Goal: Task Accomplishment & Management: Manage account settings

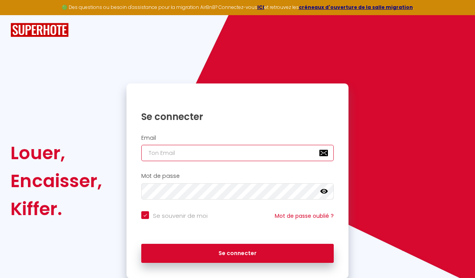
type input "[DOMAIN_NAME][EMAIL_ADDRESS][DOMAIN_NAME]"
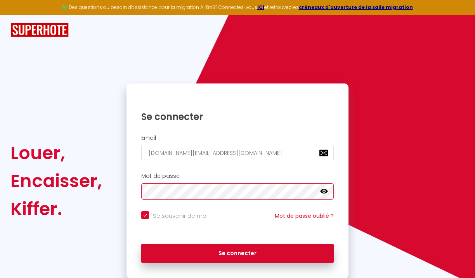
click at [238, 252] on button "Se connecter" at bounding box center [237, 253] width 193 height 19
checkbox input "true"
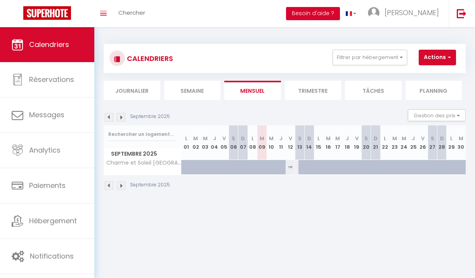
click at [340, 16] on button "Besoin d'aide ?" at bounding box center [313, 13] width 54 height 13
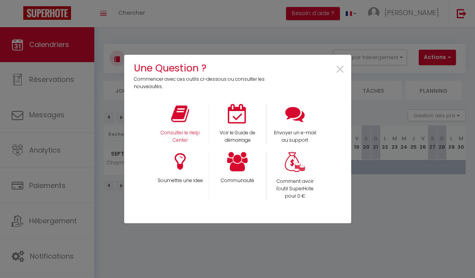
click at [179, 119] on icon at bounding box center [180, 113] width 18 height 19
click at [178, 181] on p "Soumettre une idee" at bounding box center [179, 180] width 47 height 7
click at [292, 125] on div "Envoyer un e-mail au support" at bounding box center [294, 124] width 57 height 40
click at [292, 116] on icon at bounding box center [294, 113] width 19 height 19
click at [340, 71] on span "×" at bounding box center [340, 69] width 10 height 24
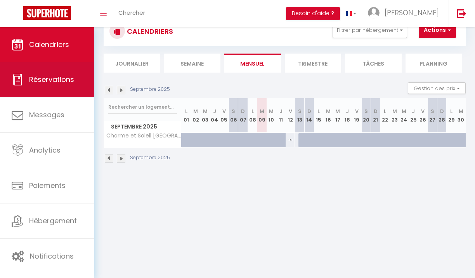
scroll to position [27, 0]
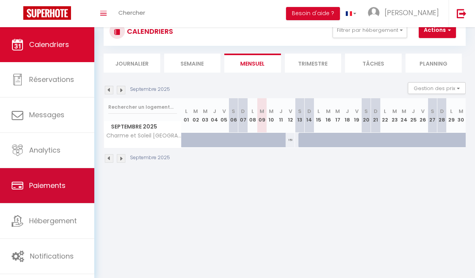
click at [54, 197] on link "Paiements" at bounding box center [47, 185] width 94 height 35
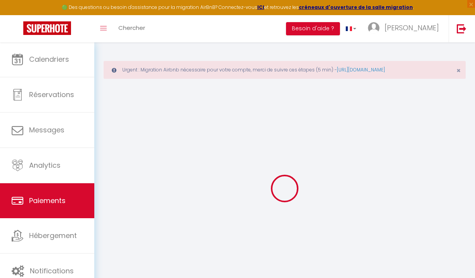
select select "2"
select select "0"
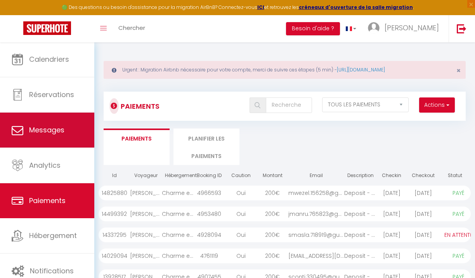
click at [50, 127] on span "Messages" at bounding box center [46, 130] width 35 height 10
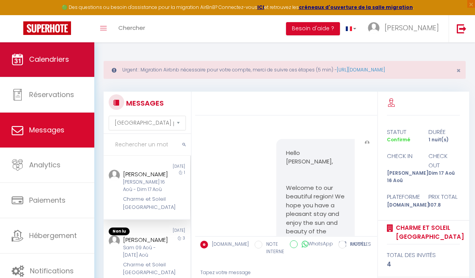
scroll to position [2004, 0]
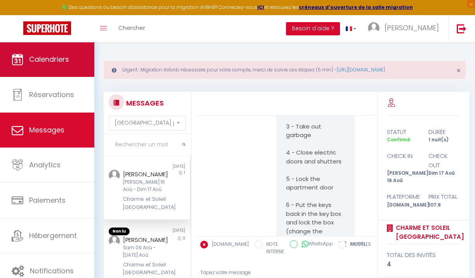
click at [55, 53] on link "Calendriers" at bounding box center [47, 59] width 94 height 35
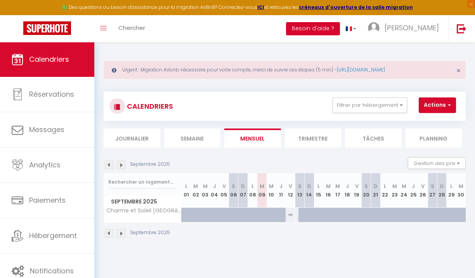
click at [340, 27] on button "Besoin d'aide ?" at bounding box center [313, 28] width 54 height 13
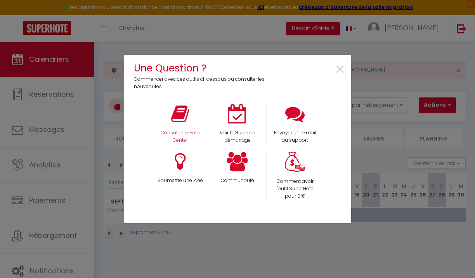
click at [188, 112] on icon at bounding box center [180, 113] width 18 height 19
click at [342, 76] on span "×" at bounding box center [340, 69] width 10 height 24
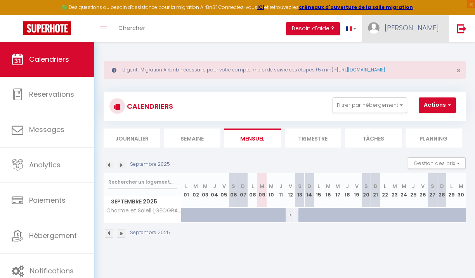
click at [419, 22] on link "[PERSON_NAME]" at bounding box center [405, 28] width 87 height 27
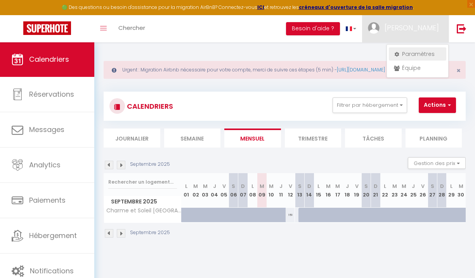
click at [417, 51] on link "Paramètres" at bounding box center [417, 53] width 57 height 13
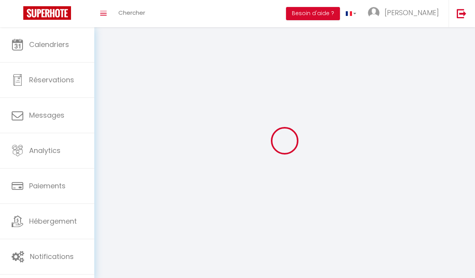
type input "[PERSON_NAME]"
type input "Guerhouche"
type input "0625179373"
type input "[STREET_ADDRESS],"
type input "75008"
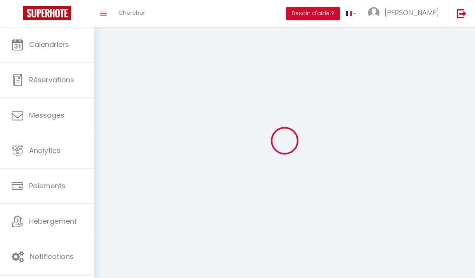
type input "[GEOGRAPHIC_DATA]"
type input "e3jXGhb6Fue2WFdghEzVmHAvJ"
type input "YTFpfVdEW8adAobJztPKQjFcU"
type input "e3jXGhb6Fue2WFdghEzVmHAvJ"
type input "YTFpfVdEW8adAobJztPKQjFcU"
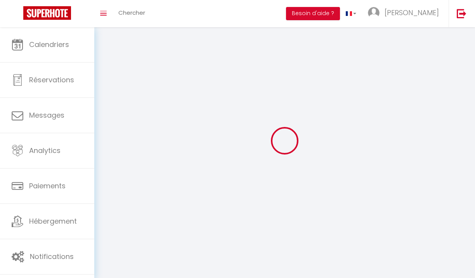
type input "[URL][DOMAIN_NAME]"
select select "28"
select select "fr"
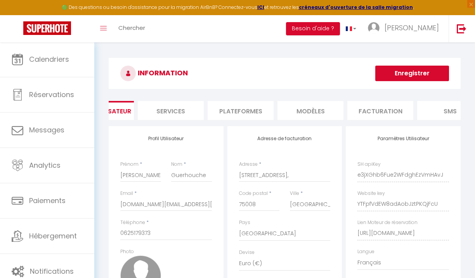
scroll to position [0, 55]
click at [357, 104] on li "Facturation" at bounding box center [367, 110] width 66 height 19
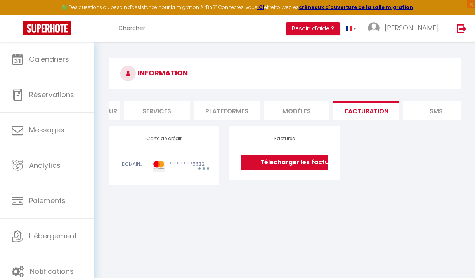
click at [172, 169] on div "**********" at bounding box center [176, 168] width 24 height 15
click at [194, 161] on button "button" at bounding box center [203, 168] width 21 height 15
click at [184, 185] on link "Modifier" at bounding box center [193, 187] width 38 height 12
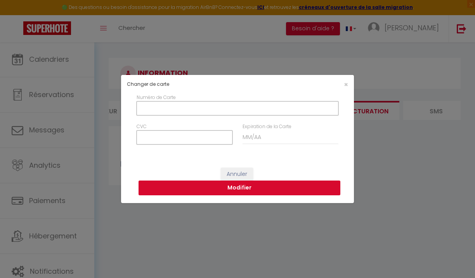
click at [250, 187] on button "Modifier" at bounding box center [240, 188] width 202 height 15
click at [345, 85] on span "×" at bounding box center [346, 85] width 4 height 10
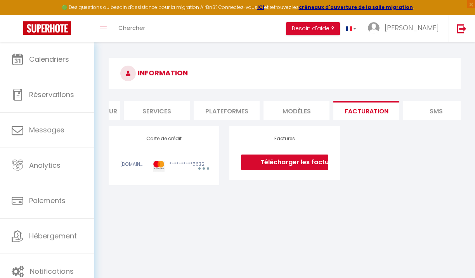
click at [154, 149] on div "**********" at bounding box center [163, 156] width 87 height 40
click at [465, 26] on img at bounding box center [462, 29] width 10 height 10
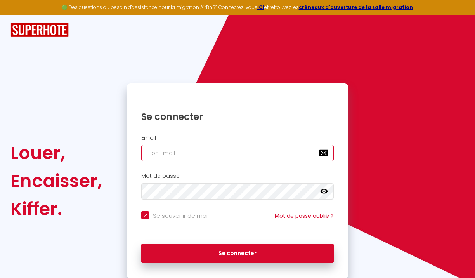
type input "[DOMAIN_NAME][EMAIL_ADDRESS][DOMAIN_NAME]"
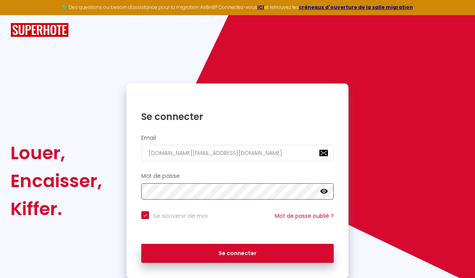
click at [238, 252] on button "Se connecter" at bounding box center [237, 253] width 193 height 19
checkbox input "true"
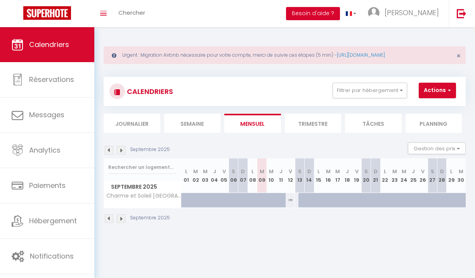
click at [340, 12] on button "Besoin d'aide ?" at bounding box center [313, 13] width 54 height 13
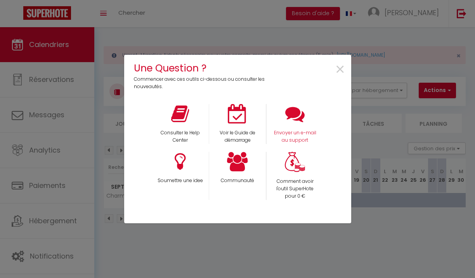
click at [294, 128] on div "Envoyer un e-mail au support" at bounding box center [294, 124] width 57 height 40
click at [301, 139] on p "Envoyer un e-mail au support" at bounding box center [295, 136] width 47 height 15
click at [342, 70] on span "×" at bounding box center [340, 69] width 10 height 24
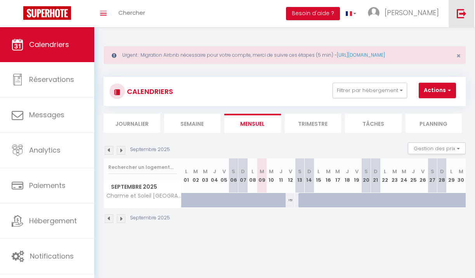
click at [457, 9] on img at bounding box center [462, 14] width 10 height 10
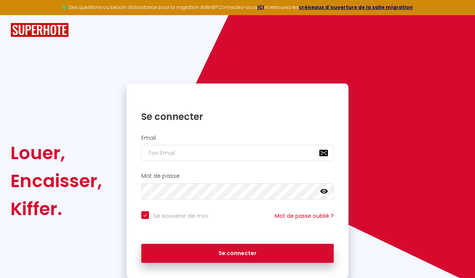
click at [357, 78] on div "Louer, Encaisser, Kiffer. Se connecter Email Mot de passe false Se souvenir de …" at bounding box center [237, 146] width 454 height 263
